Goal: Navigation & Orientation: Find specific page/section

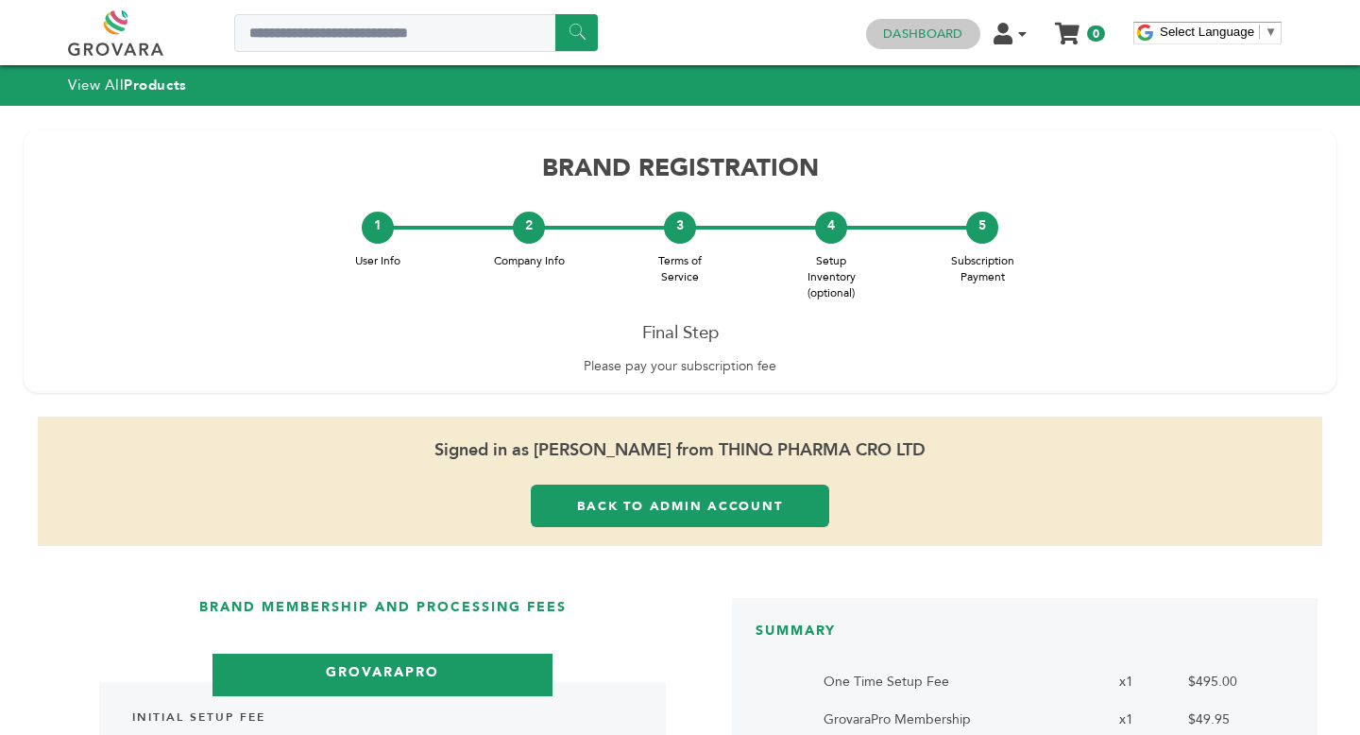
click at [937, 38] on link "Dashboard" at bounding box center [922, 33] width 79 height 17
click at [669, 506] on link "Back to Admin Account" at bounding box center [680, 505] width 298 height 42
